Goal: Task Accomplishment & Management: Complete application form

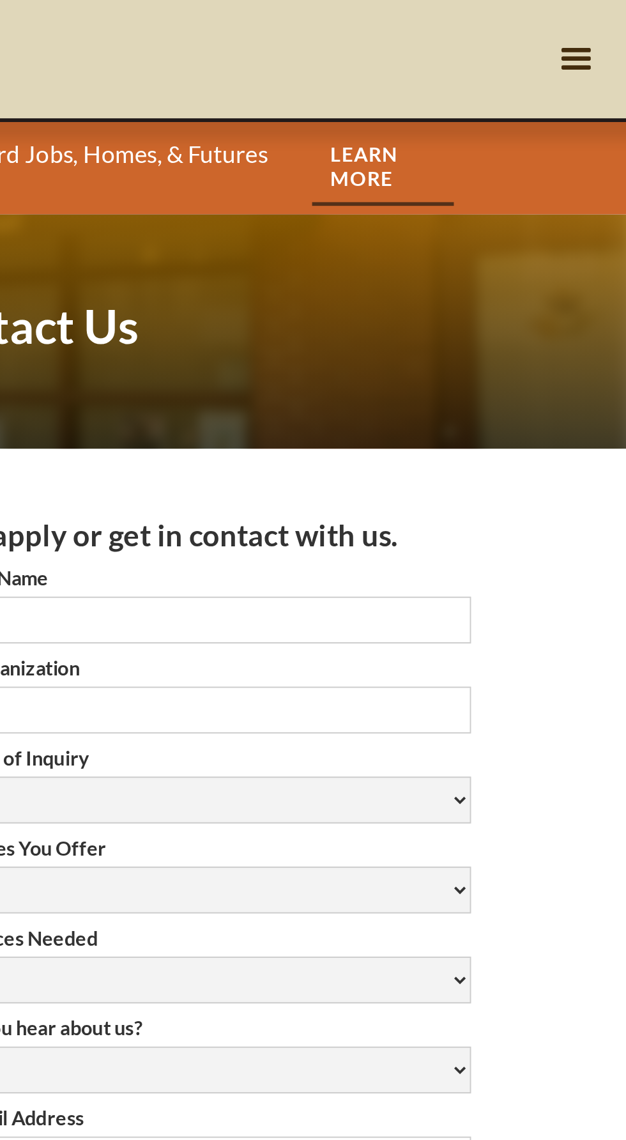
click at [603, 38] on div "menu" at bounding box center [600, 31] width 24 height 24
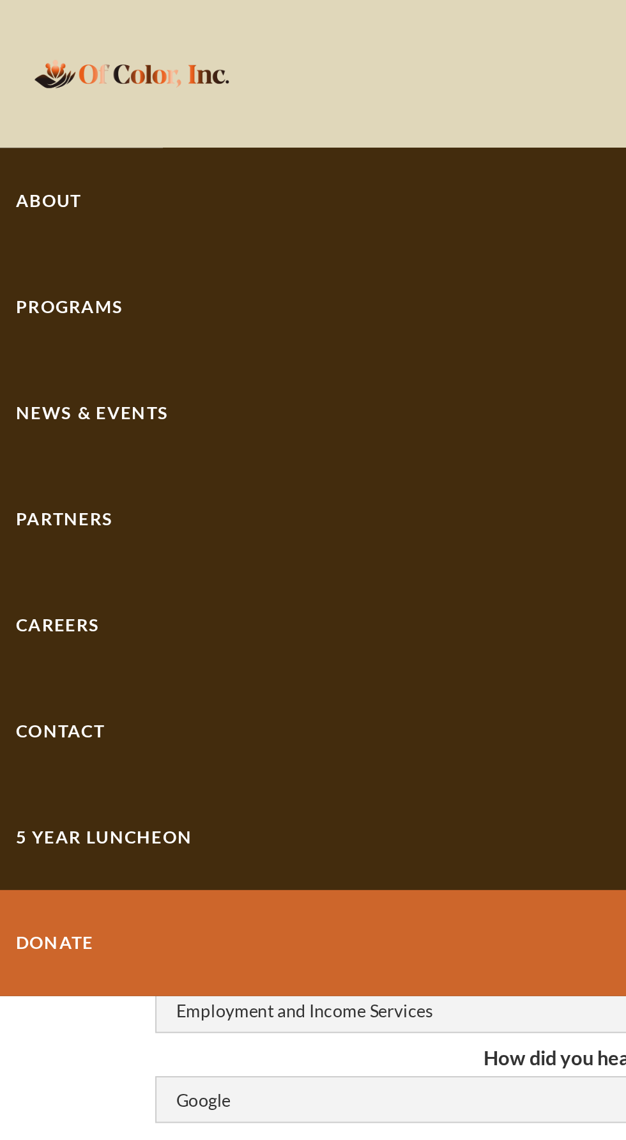
click at [50, 328] on link "Careers" at bounding box center [313, 323] width 626 height 55
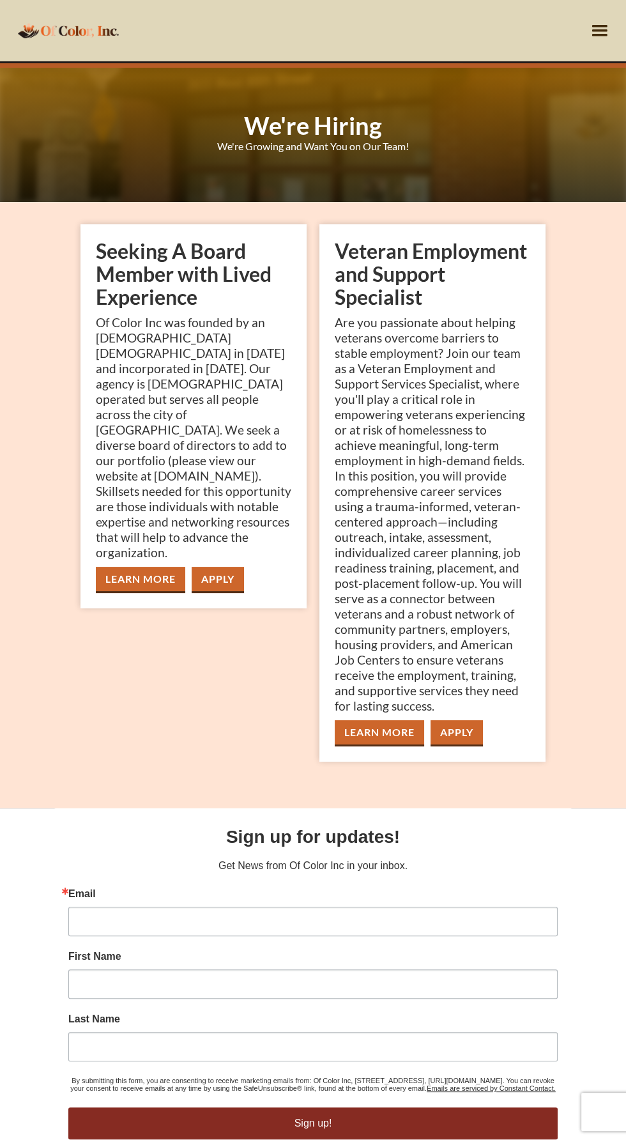
scroll to position [67, 0]
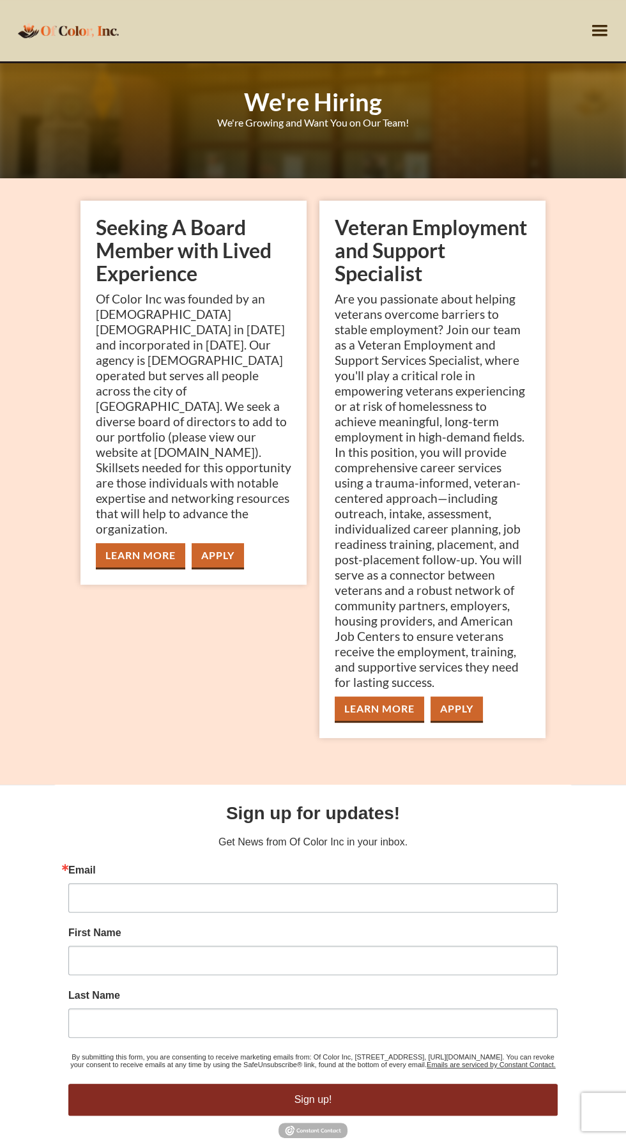
click at [410, 719] on link "Learn More" at bounding box center [379, 709] width 89 height 26
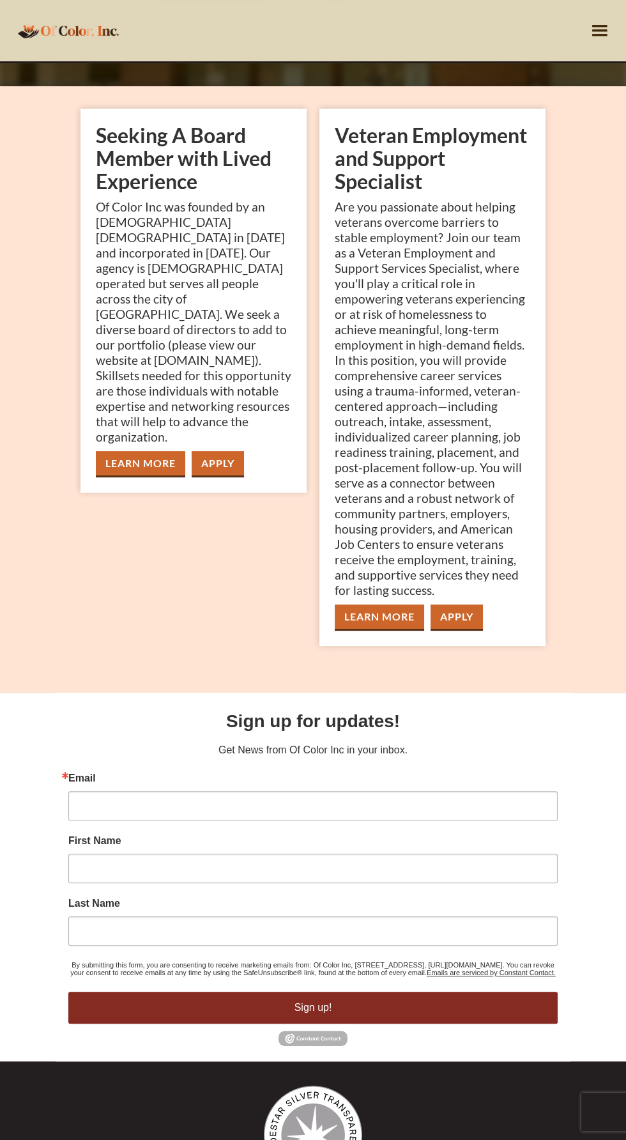
scroll to position [0, 0]
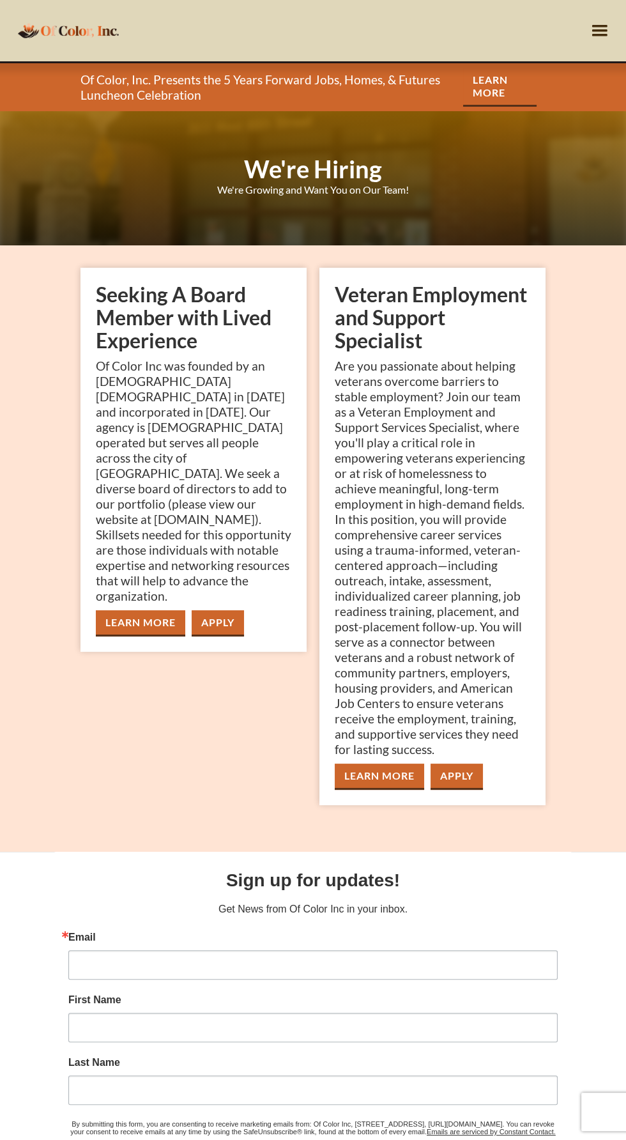
click at [596, 58] on div "menu" at bounding box center [600, 30] width 52 height 61
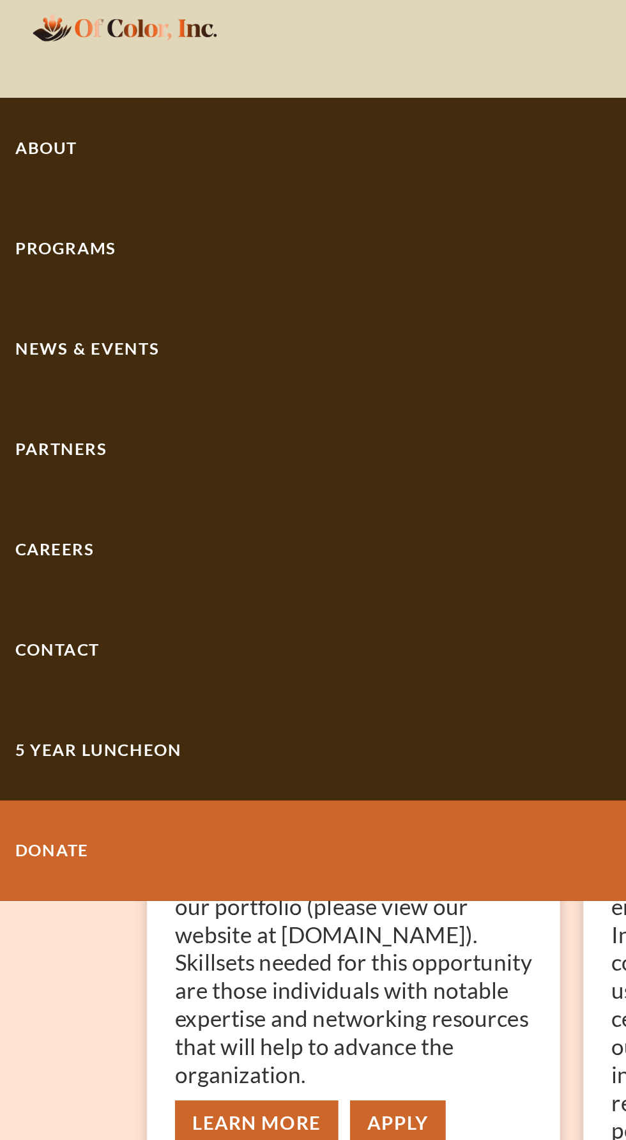
click at [59, 173] on div "Programs" at bounding box center [313, 159] width 626 height 55
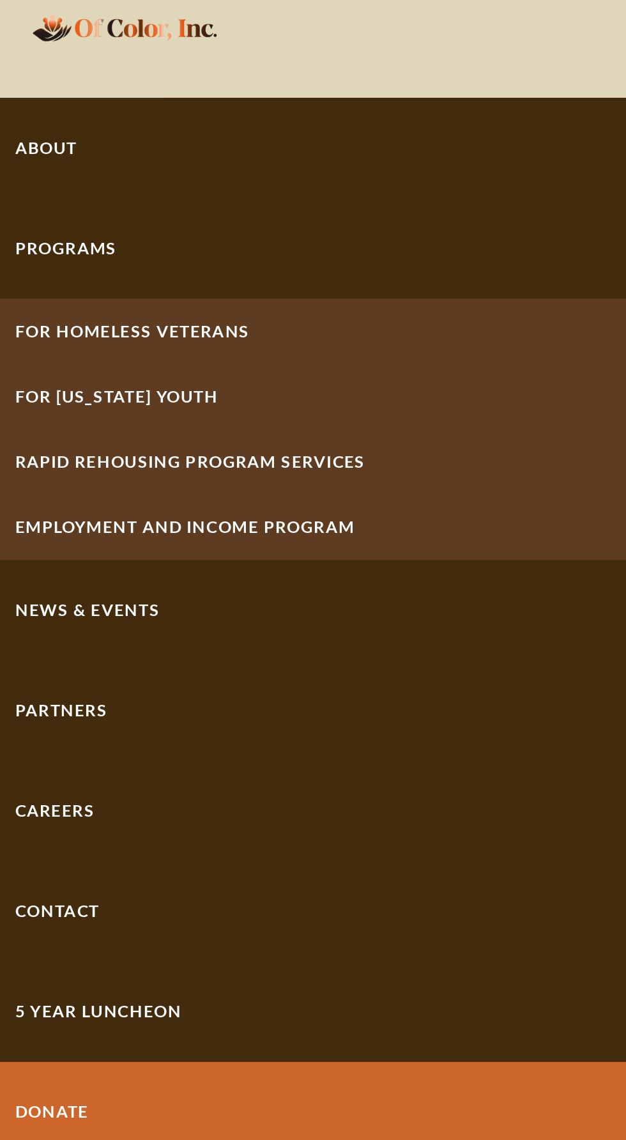
click at [100, 213] on link "For Homeless Veterans" at bounding box center [313, 205] width 626 height 36
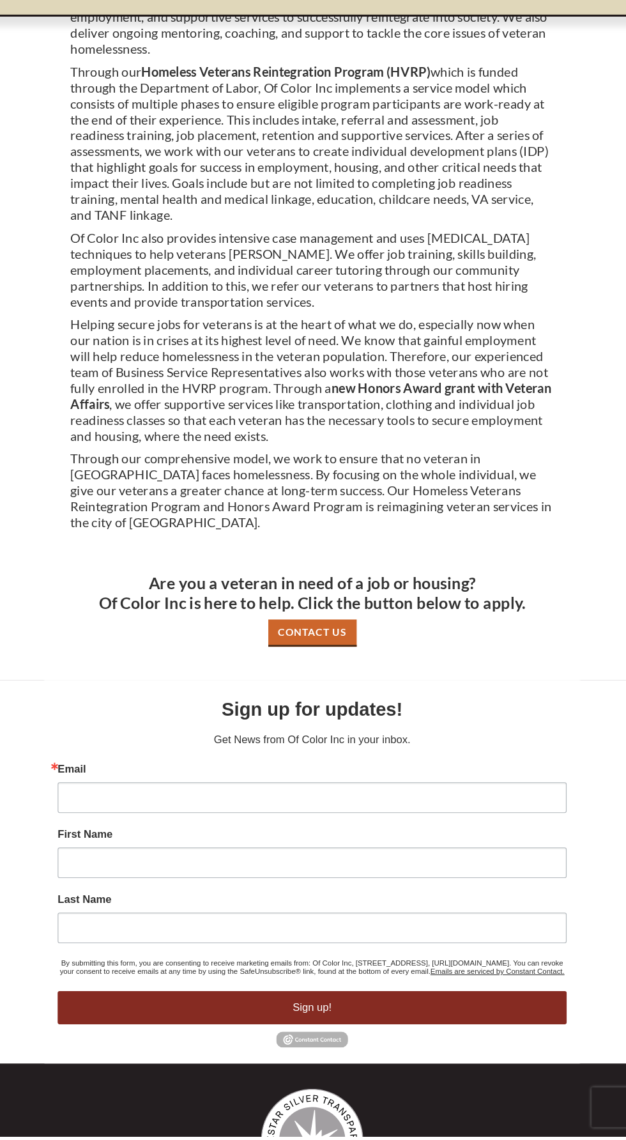
scroll to position [256, 0]
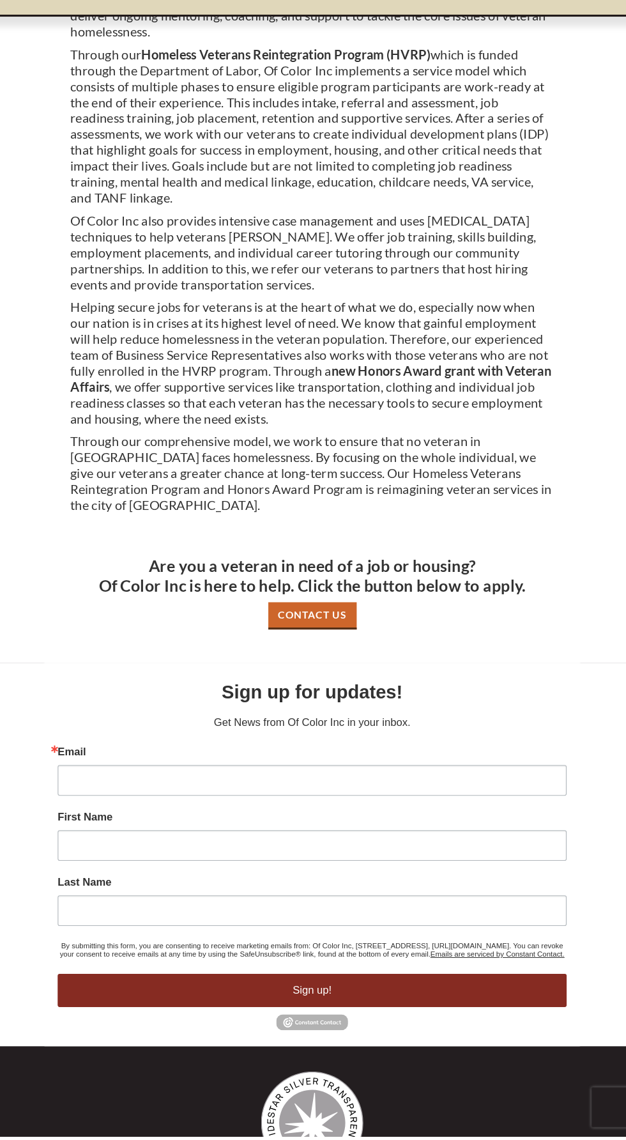
click at [350, 626] on link "Contact Us" at bounding box center [313, 639] width 85 height 26
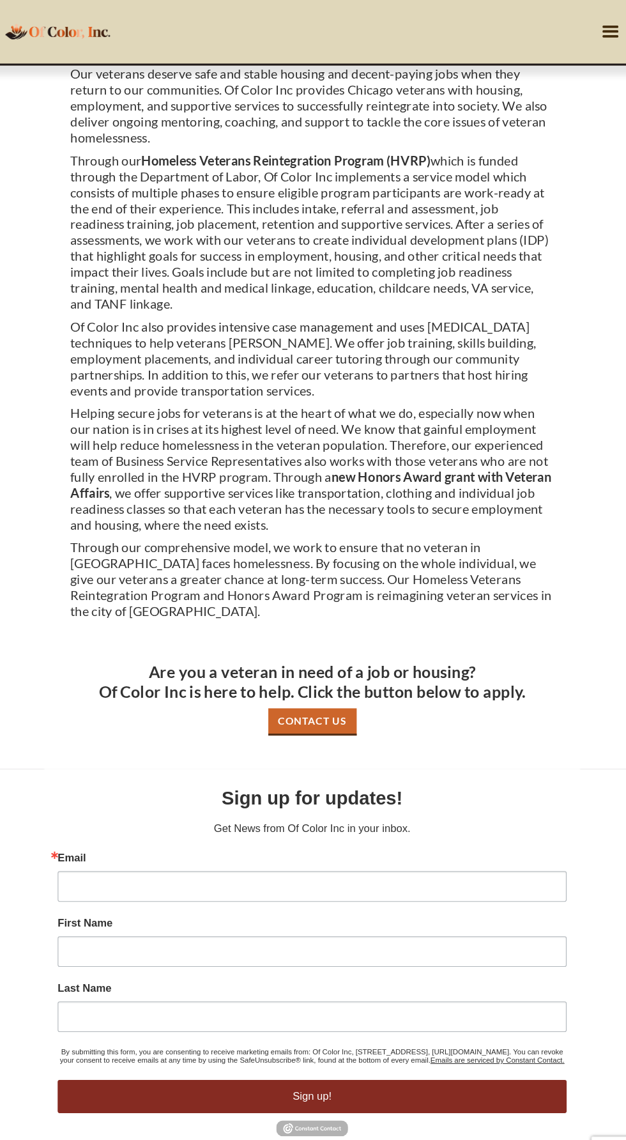
scroll to position [0, 0]
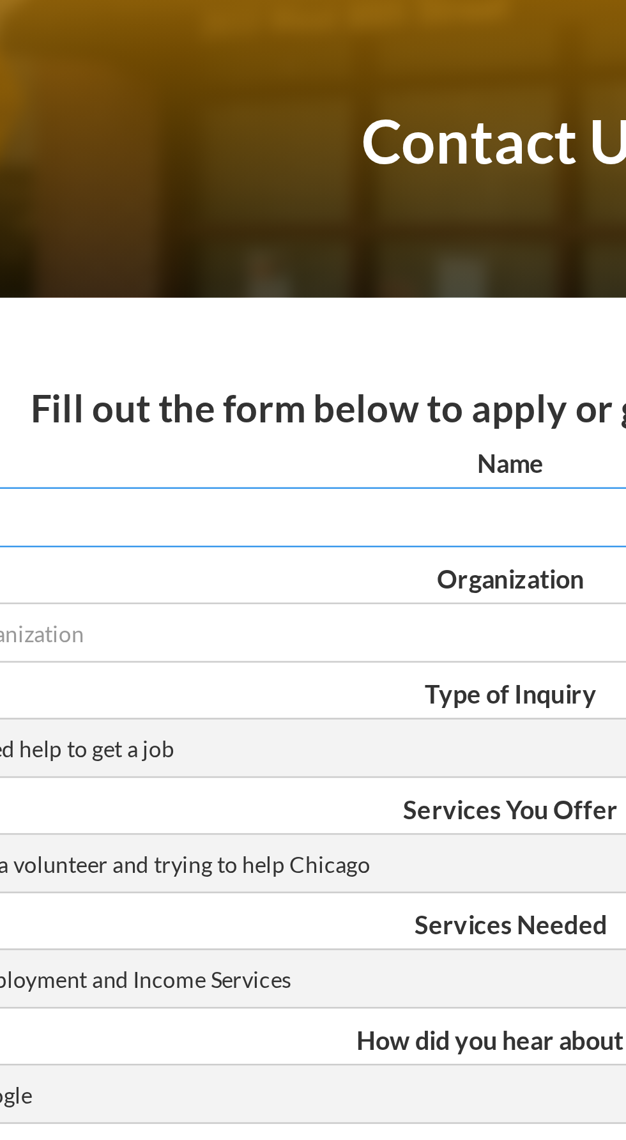
click at [259, 325] on input "Name" at bounding box center [313, 321] width 465 height 24
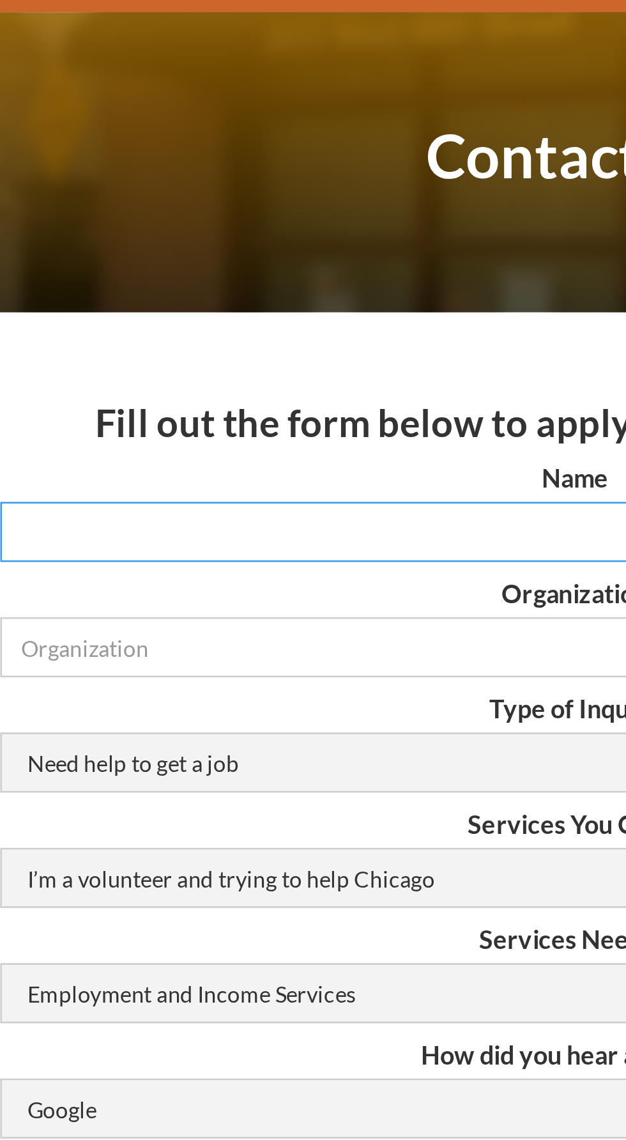
type input "Karriem Harris"
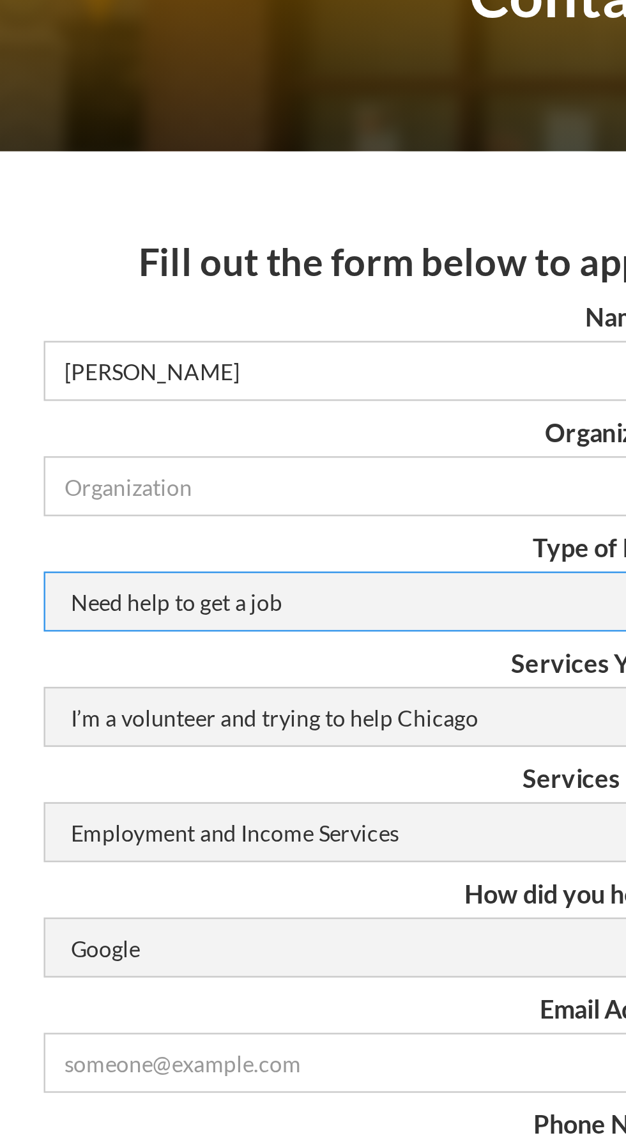
click at [204, 426] on select "Need help to get a job Volunteer or Donation Partnership Other" at bounding box center [313, 415] width 465 height 24
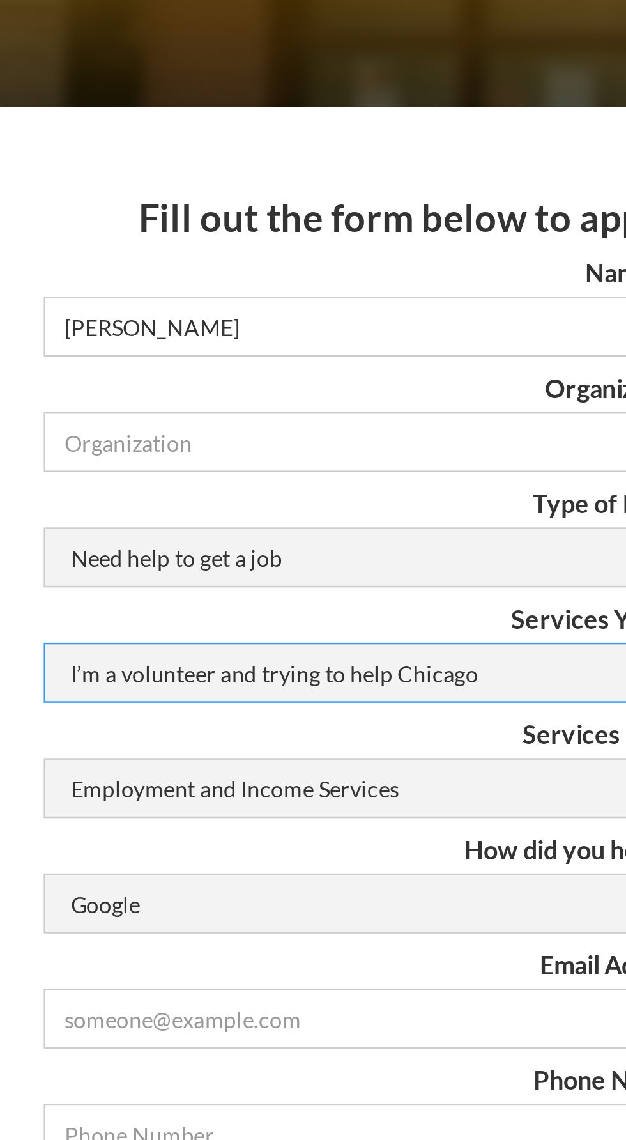
click at [254, 471] on select "I’m a volunteer and trying to help Chicago Resume Help Mock Interviewing Mentor…" at bounding box center [313, 461] width 465 height 24
select select "job-opportunities"
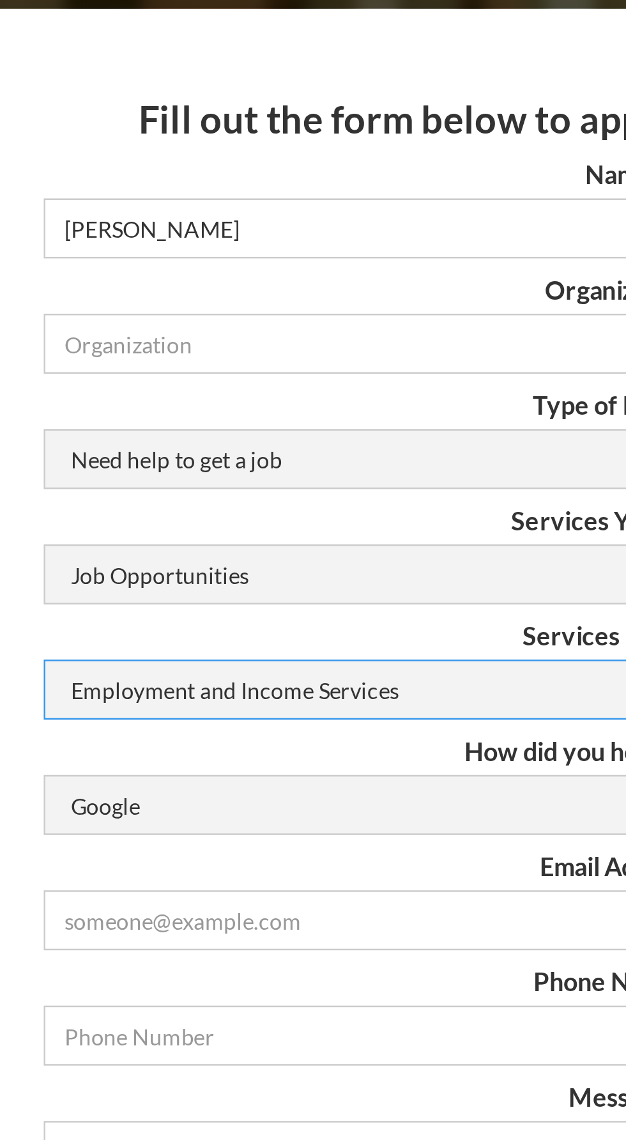
click at [245, 519] on select "Employment and Income Services Flexible Housing Pool Services HUD Housing Servi…" at bounding box center [313, 508] width 465 height 24
select select "Veteran-employment-services"
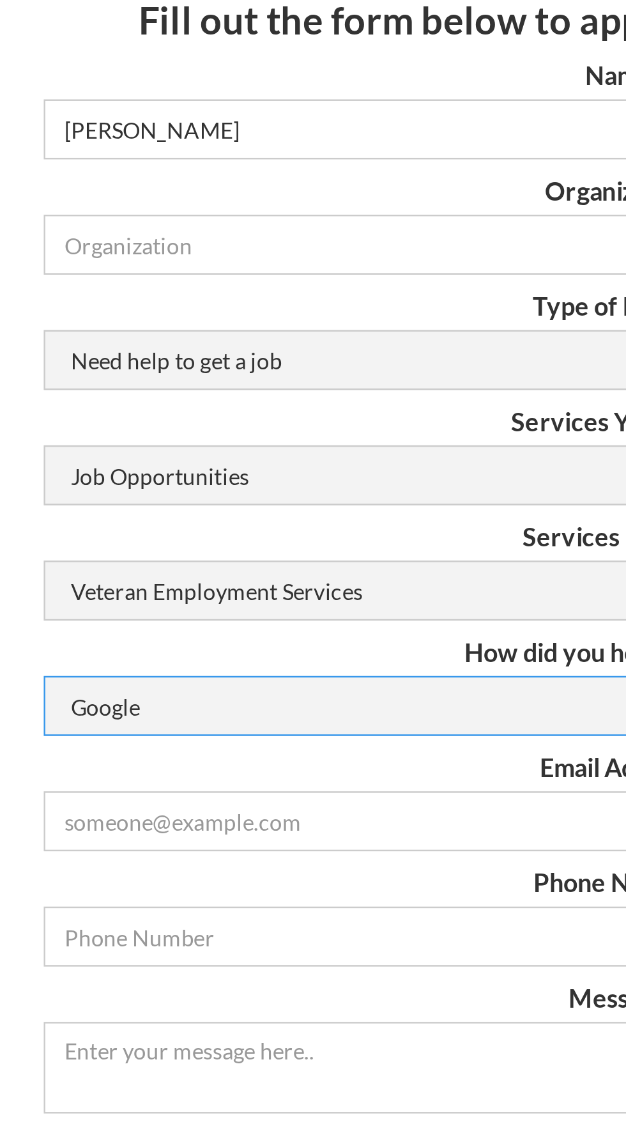
click at [217, 564] on select "Google Social Media Word of Mouth Other" at bounding box center [313, 554] width 465 height 24
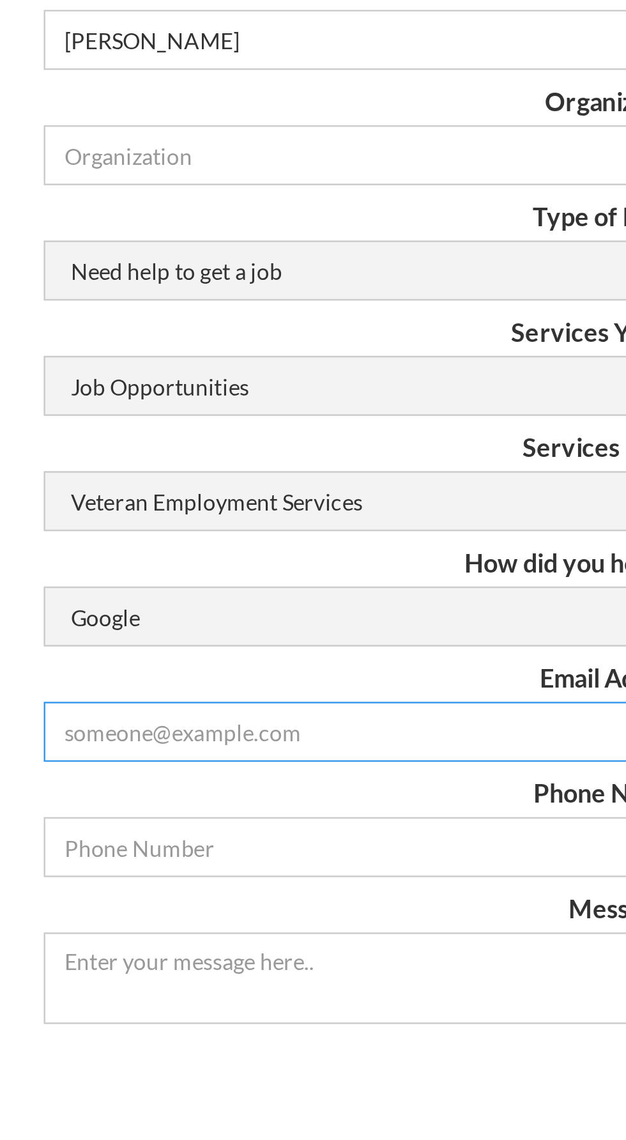
click at [208, 613] on input "Email Form" at bounding box center [313, 601] width 465 height 24
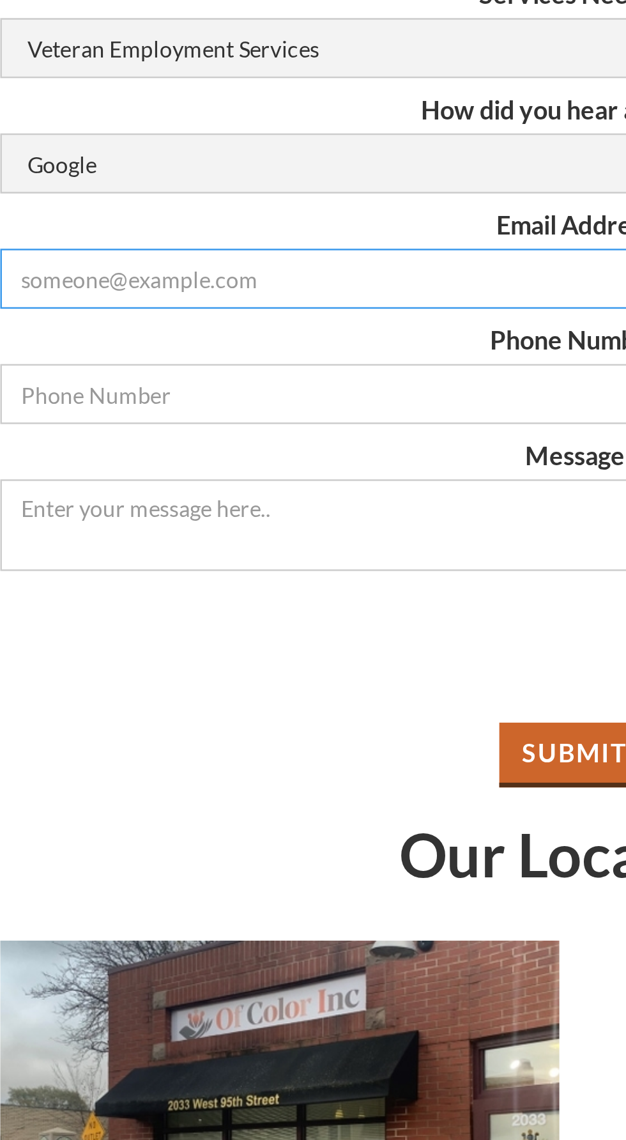
type input "kah4140@gmail.com"
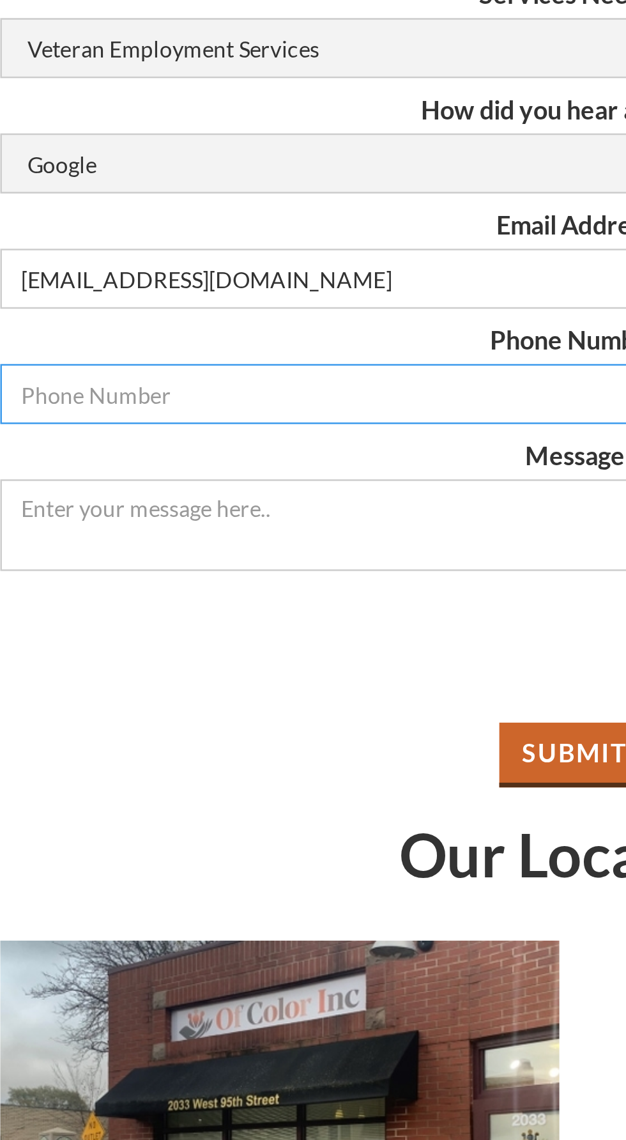
click at [189, 651] on input "Email Form" at bounding box center [313, 648] width 465 height 24
type input "#"
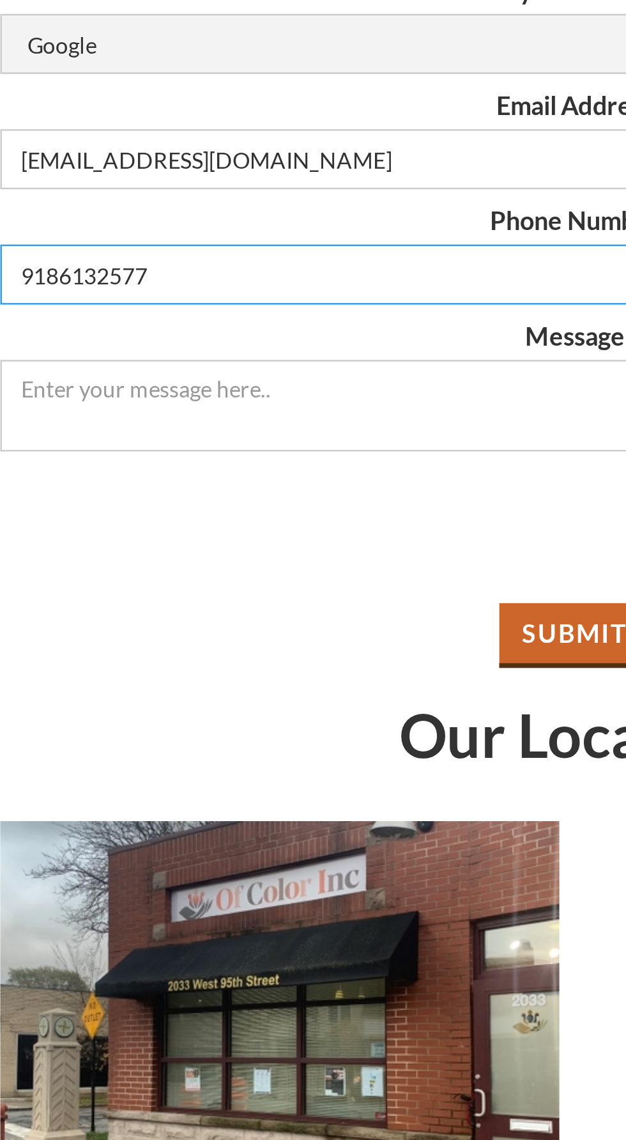
type input "9186132577"
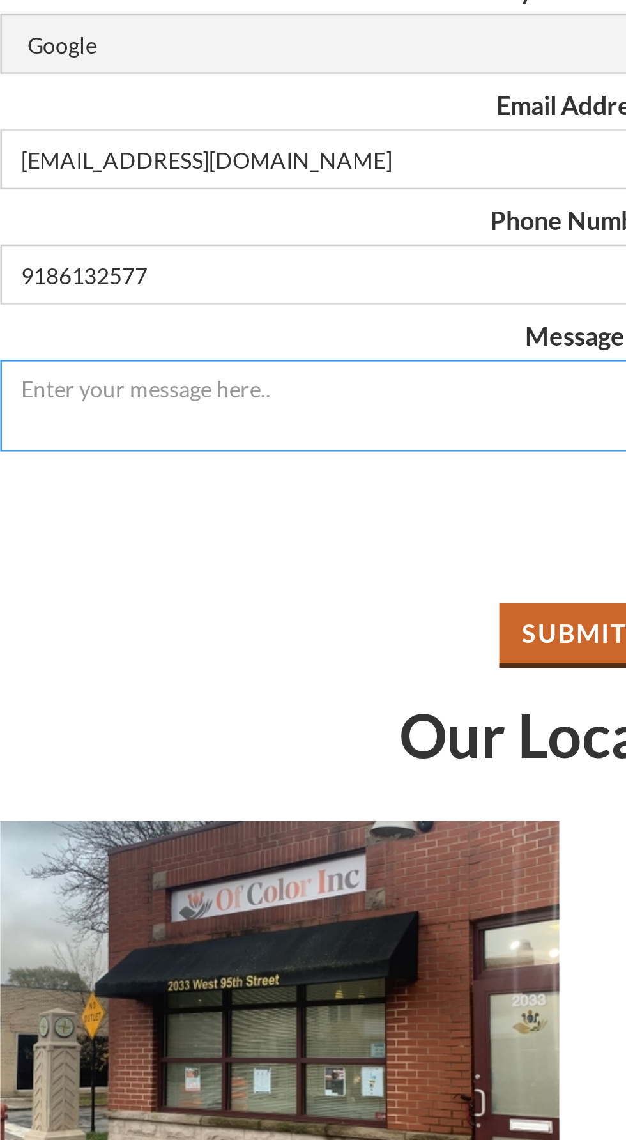
click at [183, 697] on textarea "Message" at bounding box center [313, 700] width 465 height 37
type textarea "B"
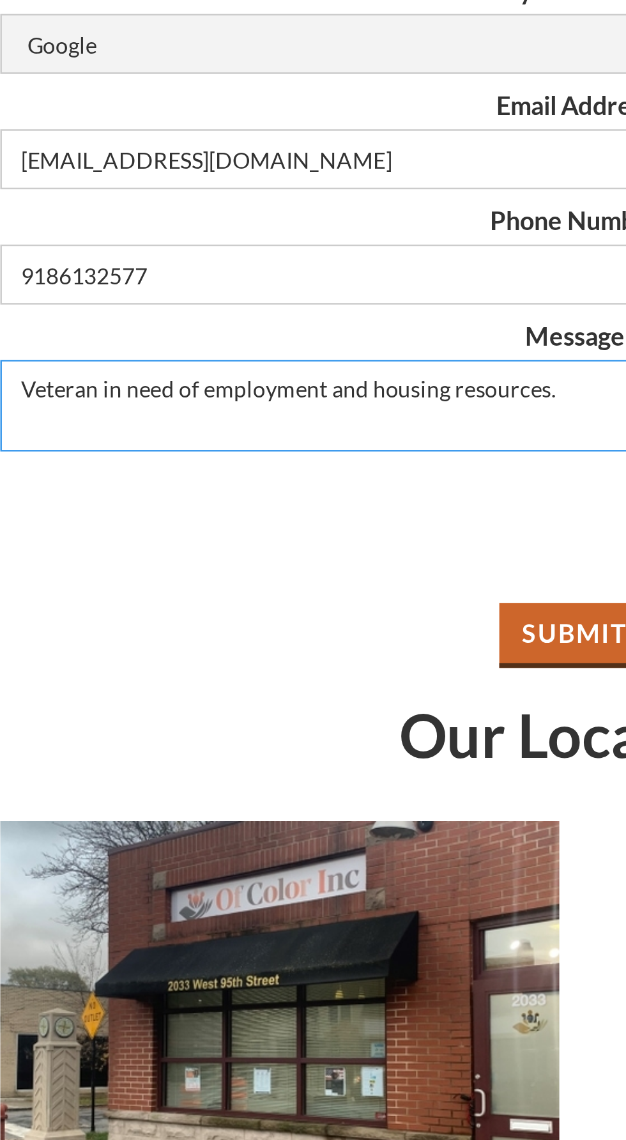
type textarea "Veteran in need of employment and housing resources."
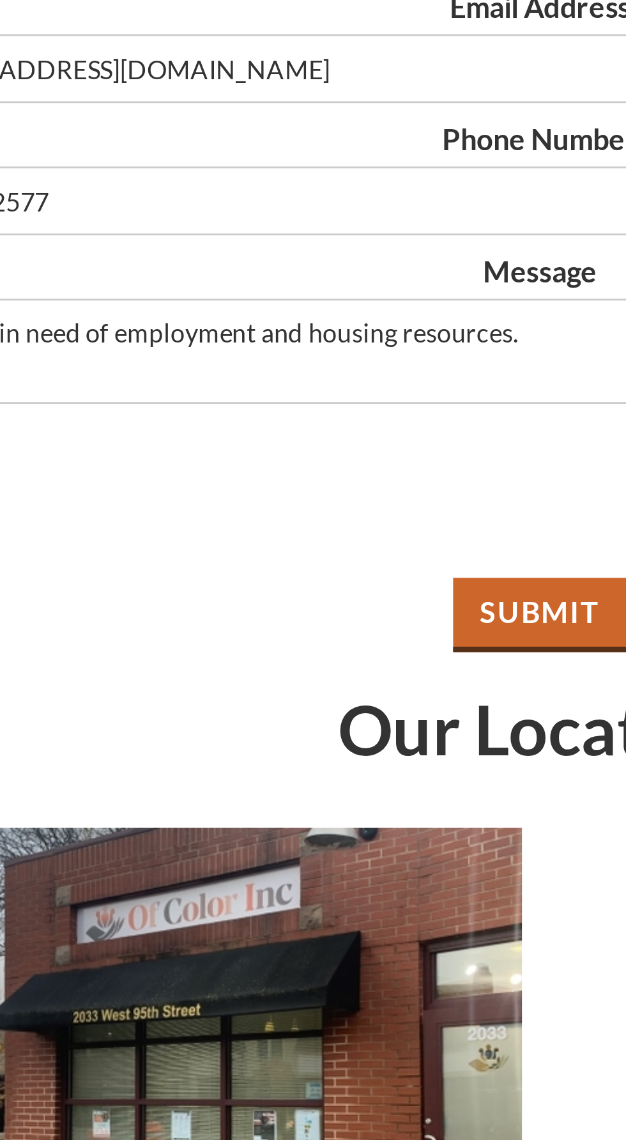
click at [324, 797] on input "Submit" at bounding box center [313, 794] width 62 height 26
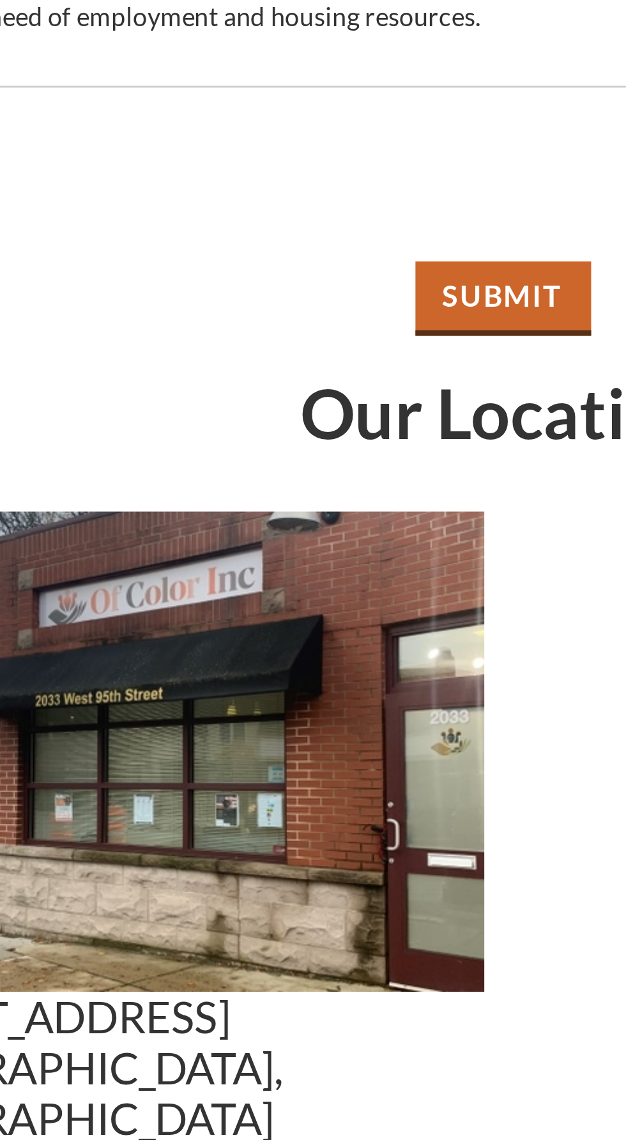
type input "N/A"
click at [321, 800] on input "Submit" at bounding box center [313, 794] width 62 height 26
type input "Please wait..."
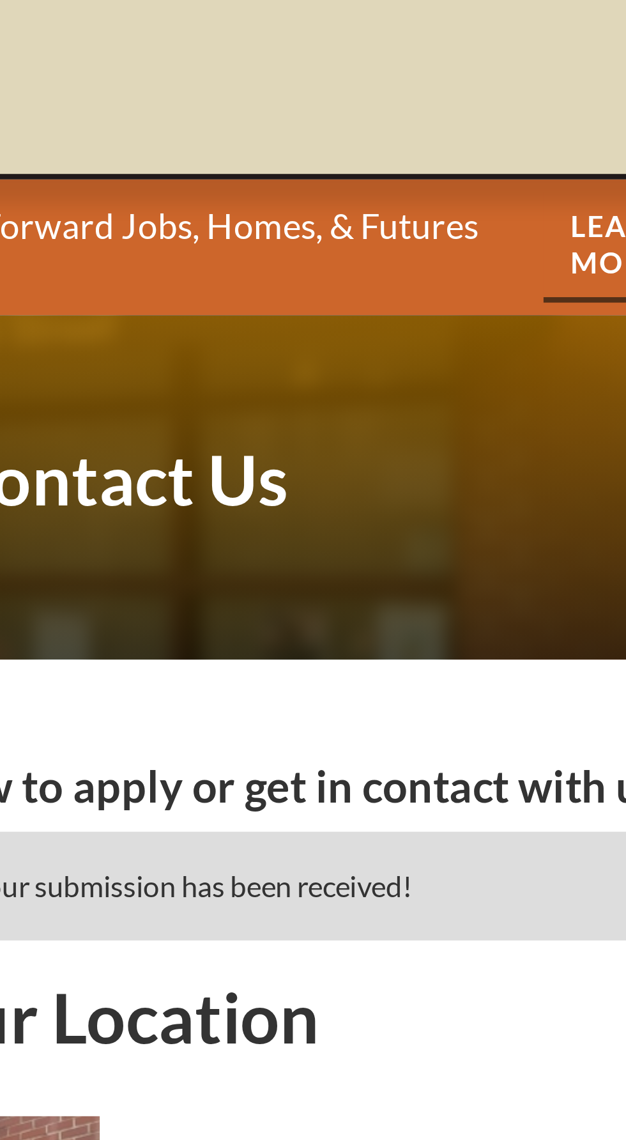
click at [456, 1] on div "About Programs For Homeless Veterans For Illinois Youth Rapid ReHousing Program…" at bounding box center [313, 30] width 626 height 61
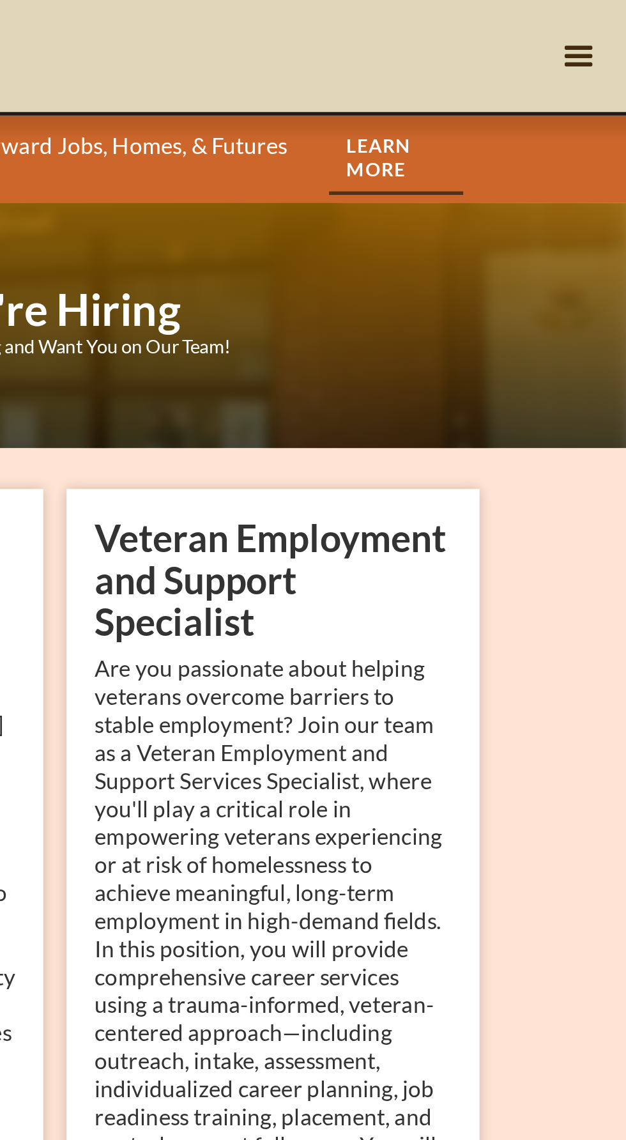
click at [609, 32] on div "menu" at bounding box center [600, 31] width 24 height 24
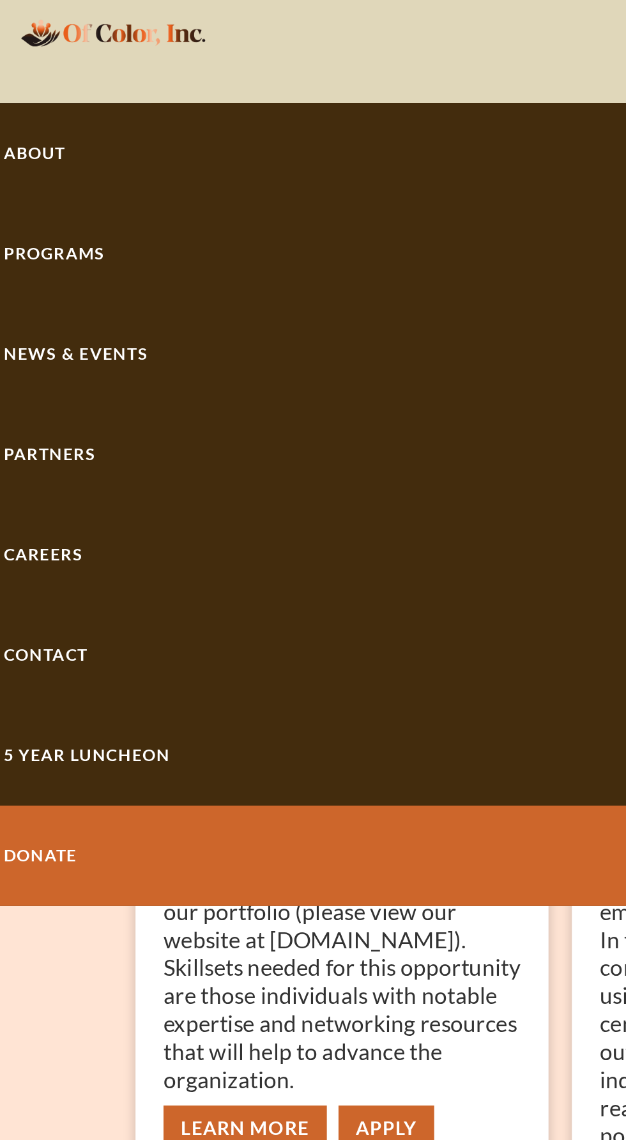
click at [50, 115] on link "About" at bounding box center [313, 104] width 626 height 55
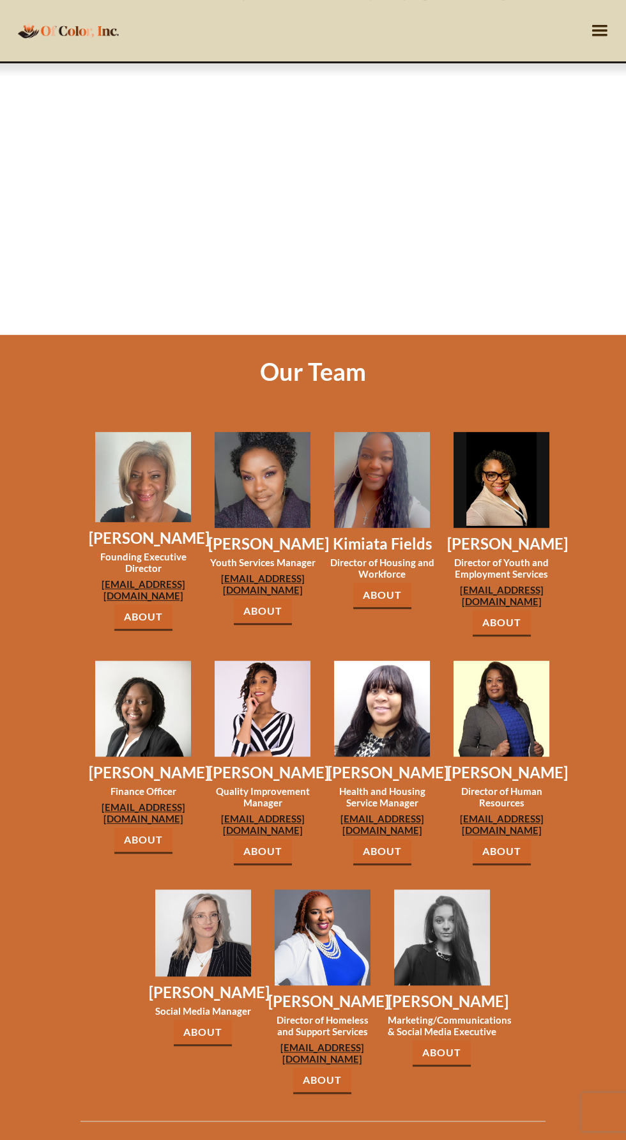
scroll to position [728, 0]
